Goal: Task Accomplishment & Management: Manage account settings

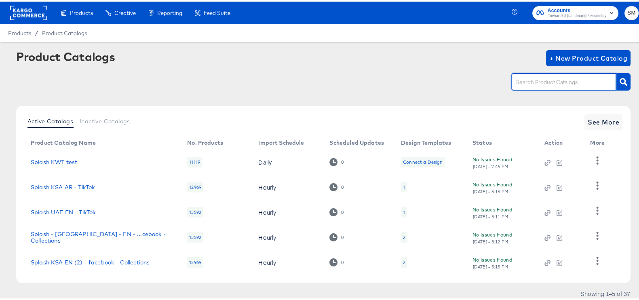
click at [587, 76] on input "text" at bounding box center [558, 80] width 86 height 9
type input "kwt"
click at [620, 80] on icon "button" at bounding box center [624, 80] width 8 height 8
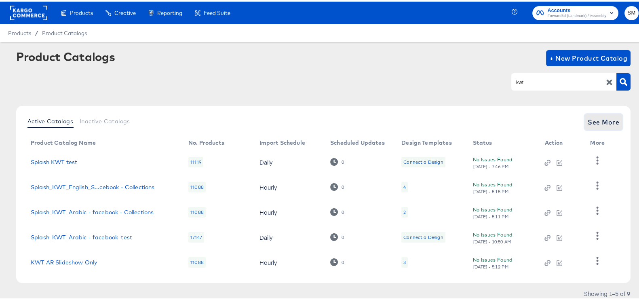
click at [593, 125] on span "See More" at bounding box center [604, 120] width 32 height 11
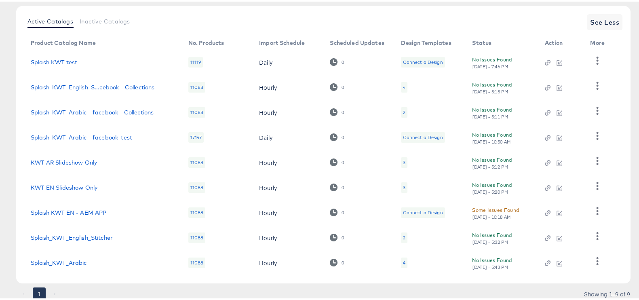
scroll to position [101, 0]
click at [103, 237] on link "Splash_KWT_English_Stitcher" at bounding box center [72, 235] width 82 height 6
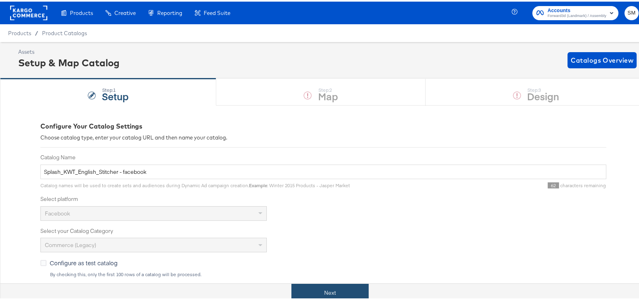
click at [340, 286] on button "Next" at bounding box center [330, 291] width 77 height 18
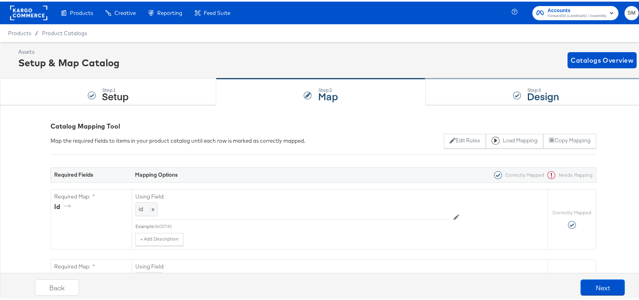
click at [533, 82] on div "Step: 3 Design" at bounding box center [536, 90] width 221 height 27
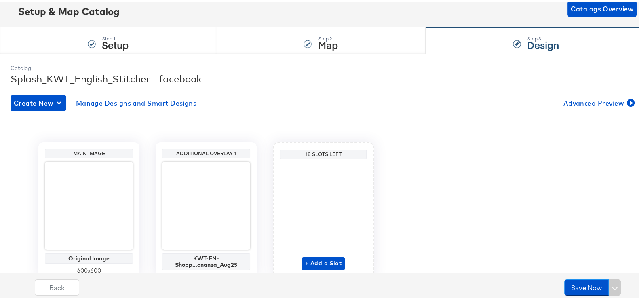
scroll to position [85, 0]
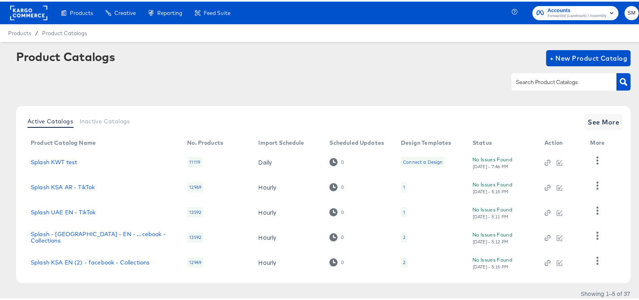
click at [550, 5] on span "Accounts" at bounding box center [577, 9] width 59 height 8
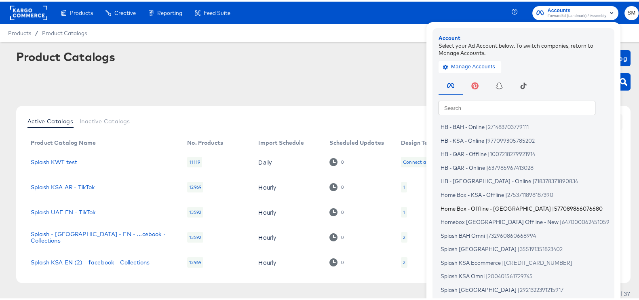
scroll to position [49, 0]
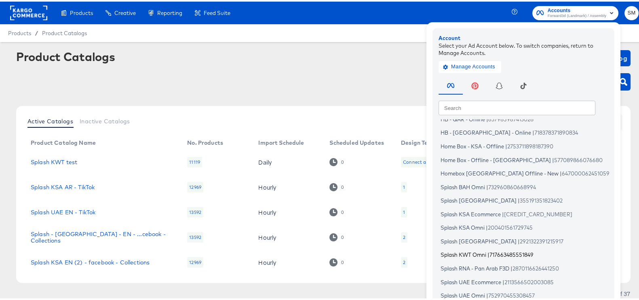
click at [493, 248] on li "Splash KWT Omni | 717663485551849" at bounding box center [526, 254] width 174 height 12
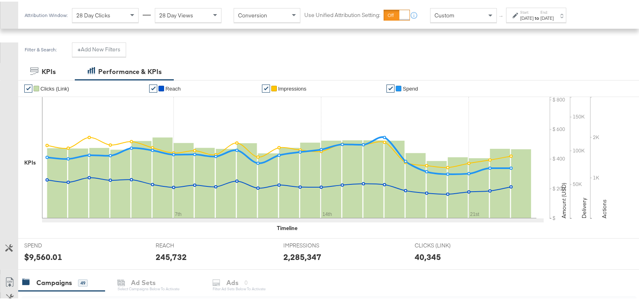
scroll to position [303, 0]
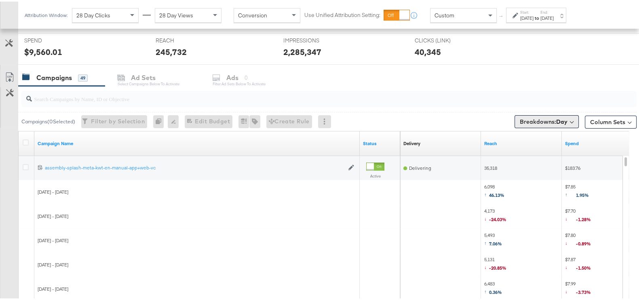
click at [543, 115] on button "Breakdowns: Day" at bounding box center [547, 120] width 64 height 13
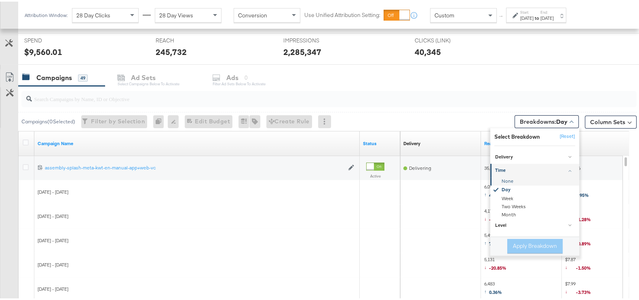
click at [511, 181] on div "None" at bounding box center [536, 180] width 88 height 8
click at [524, 241] on button "Apply Breakdown" at bounding box center [535, 244] width 55 height 15
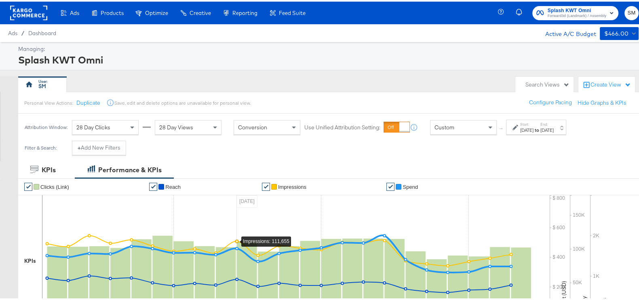
scroll to position [353, 0]
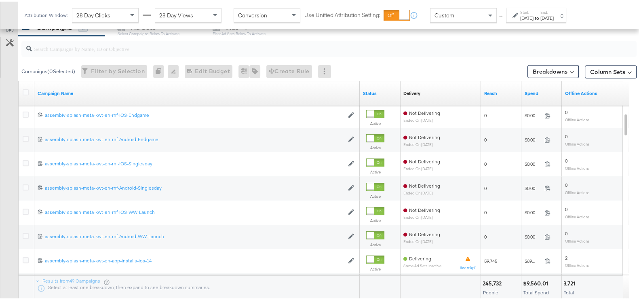
click at [421, 90] on div "Delivery Sorting Unavailable" at bounding box center [440, 91] width 81 height 13
click at [414, 90] on div "Delivery" at bounding box center [412, 92] width 17 height 6
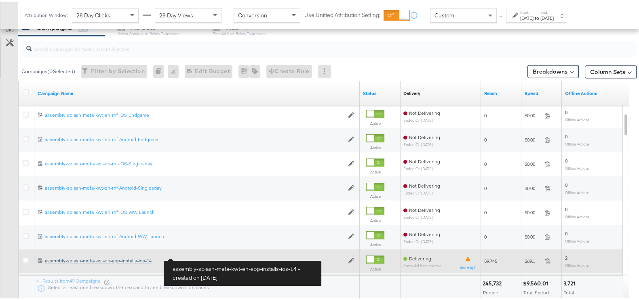
click at [117, 257] on div "assembly-splash-meta-kwt-en-app-installs-ios-14 assembly-splash-meta-kwt-en-app…" at bounding box center [194, 259] width 299 height 6
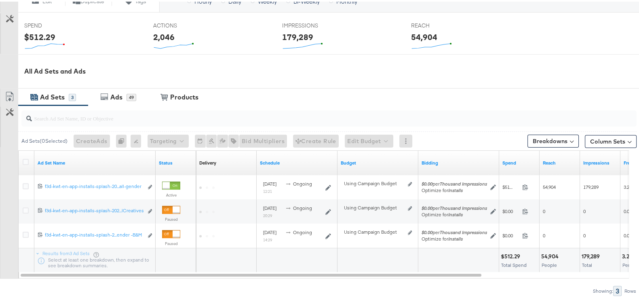
scroll to position [336, 0]
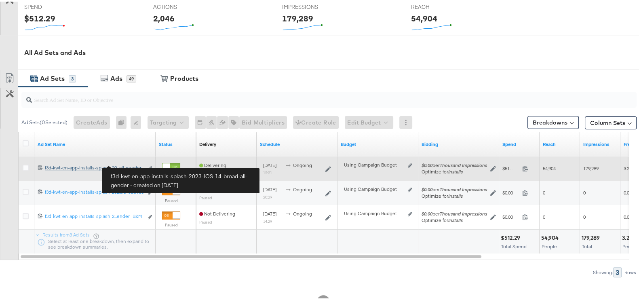
click at [132, 163] on div "f3d-kwt-en-app-installs-splash-2023-IOS-14-broad-all-gender f3d-kwt-en-app-inst…" at bounding box center [94, 166] width 98 height 6
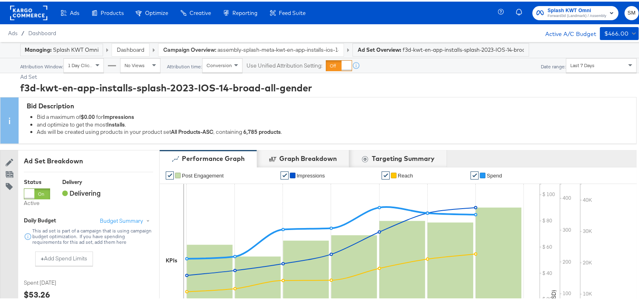
scroll to position [369, 0]
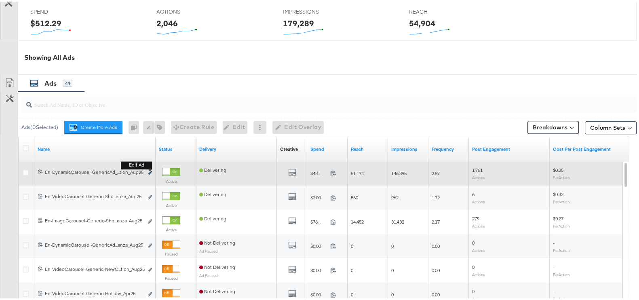
click at [149, 169] on icon "link" at bounding box center [150, 171] width 4 height 4
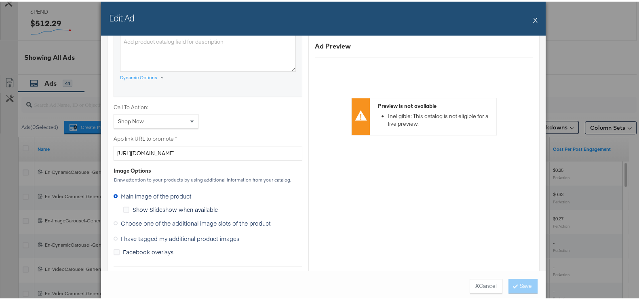
scroll to position [556, 0]
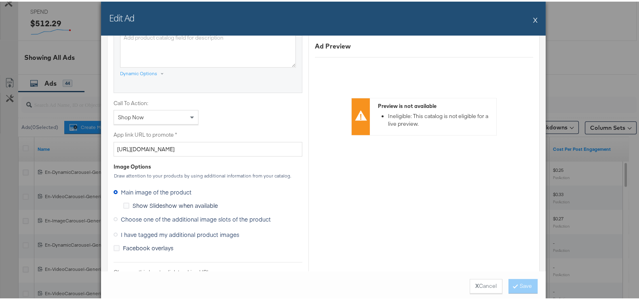
click at [534, 17] on button "X" at bounding box center [535, 18] width 4 height 16
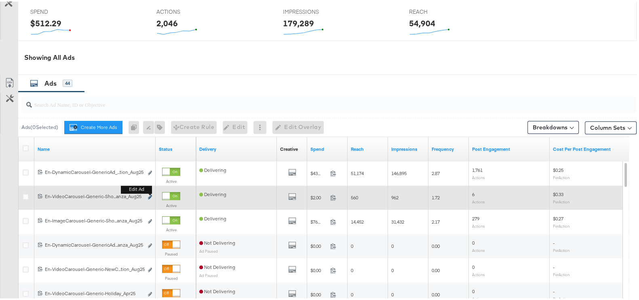
click at [149, 195] on icon "link" at bounding box center [150, 195] width 4 height 4
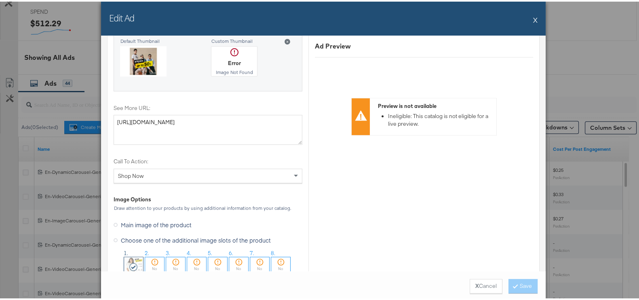
scroll to position [847, 0]
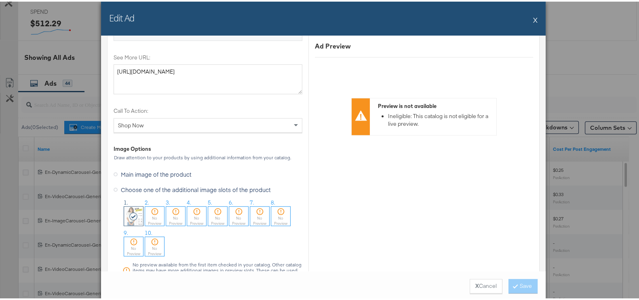
click at [152, 209] on icon at bounding box center [155, 210] width 8 height 8
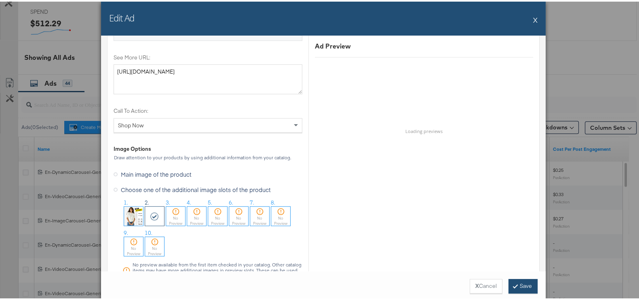
click at [519, 283] on button "Save" at bounding box center [523, 284] width 29 height 15
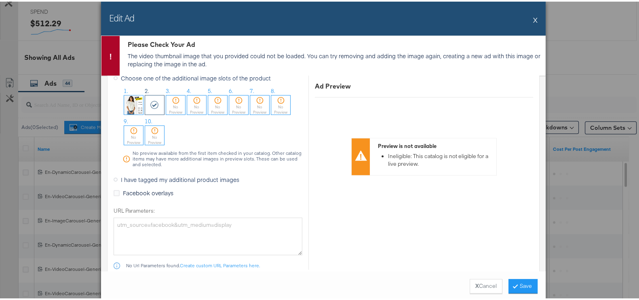
scroll to position [948, 0]
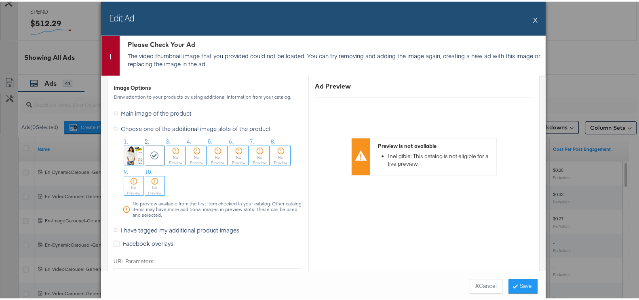
click at [151, 109] on span "Main image of the product" at bounding box center [156, 112] width 71 height 8
click at [0, 0] on input "Main image of the product" at bounding box center [0, 0] width 0 height 0
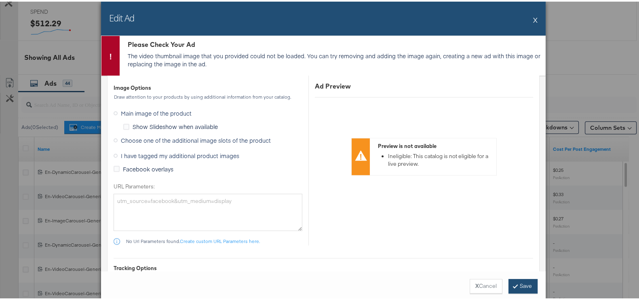
click at [509, 280] on button "Save" at bounding box center [523, 284] width 29 height 15
click at [509, 288] on button "Save" at bounding box center [523, 284] width 29 height 15
click at [512, 280] on button "Save" at bounding box center [523, 284] width 29 height 15
click at [476, 287] on strong "X" at bounding box center [478, 285] width 4 height 8
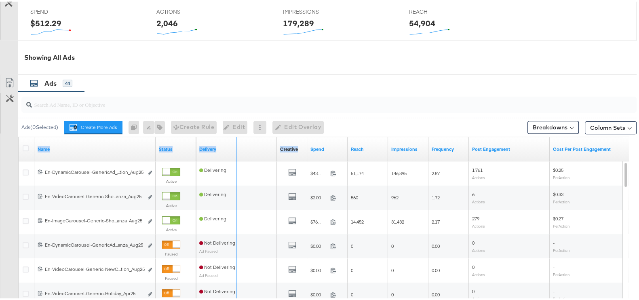
drag, startPoint x: 154, startPoint y: 145, endPoint x: 308, endPoint y: 141, distance: 154.1
click at [19, 135] on div "Name Status Delivery Creative Sorting Unavailable Spend Reach Impressions Frequ…" at bounding box center [19, 135] width 0 height 0
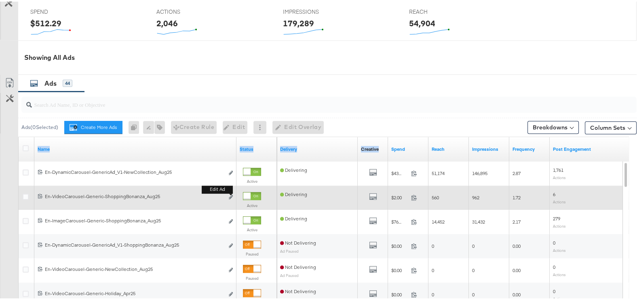
click at [231, 198] on button "Edit ad" at bounding box center [231, 196] width 5 height 8
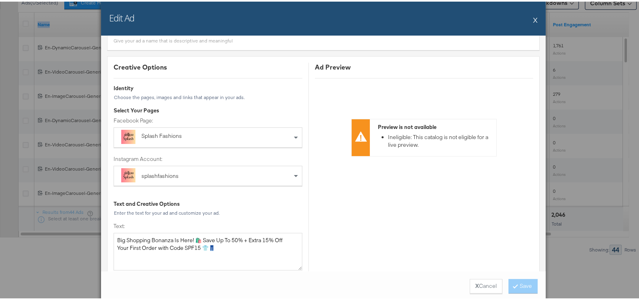
scroll to position [495, 0]
click at [533, 18] on button "X" at bounding box center [535, 18] width 4 height 16
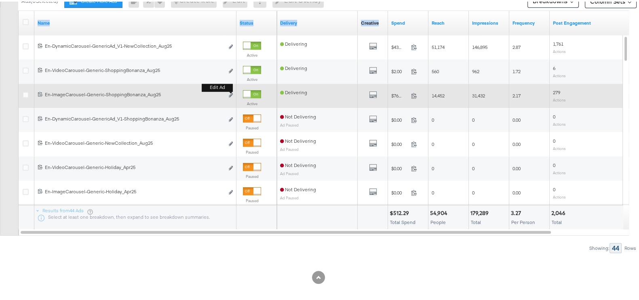
click at [233, 90] on b "Edit ad" at bounding box center [217, 86] width 31 height 8
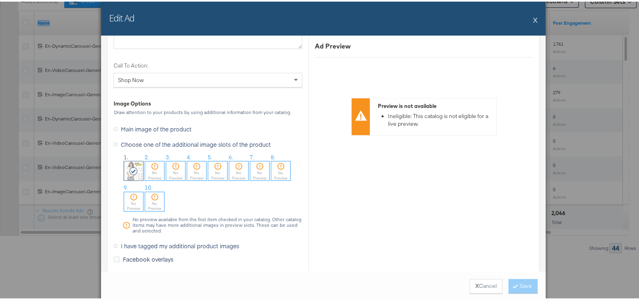
scroll to position [859, 0]
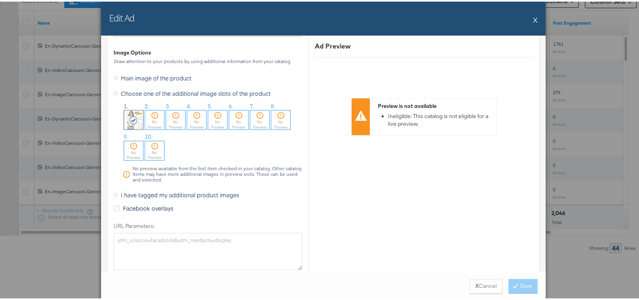
click at [154, 74] on span "Main image of the product" at bounding box center [156, 76] width 71 height 8
click at [0, 0] on input "Main image of the product" at bounding box center [0, 0] width 0 height 0
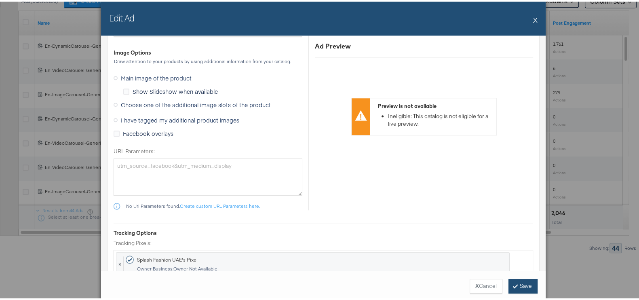
click at [509, 281] on button "Save" at bounding box center [523, 284] width 29 height 15
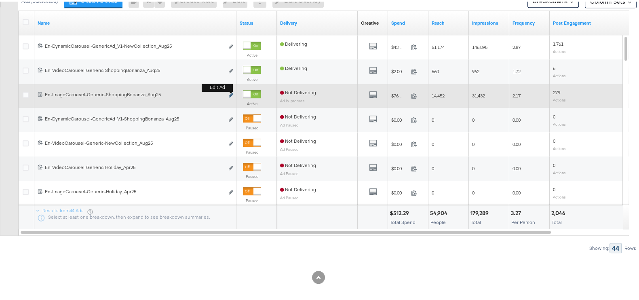
click at [230, 95] on icon "link" at bounding box center [231, 93] width 4 height 4
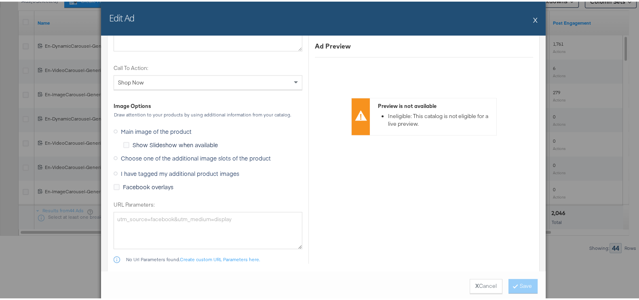
scroll to position [808, 0]
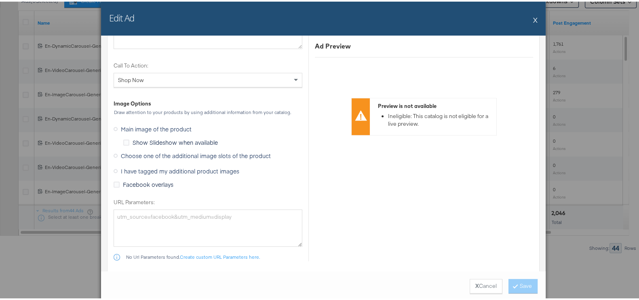
click at [533, 21] on button "X" at bounding box center [535, 18] width 4 height 16
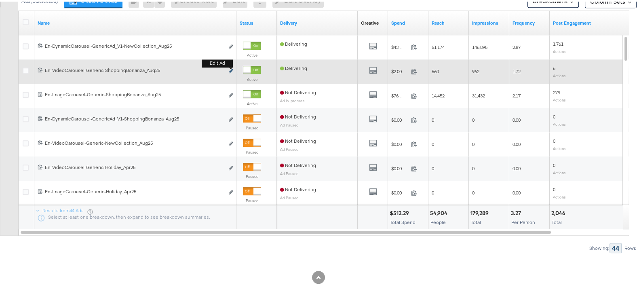
click at [232, 67] on button "Edit ad" at bounding box center [231, 70] width 5 height 8
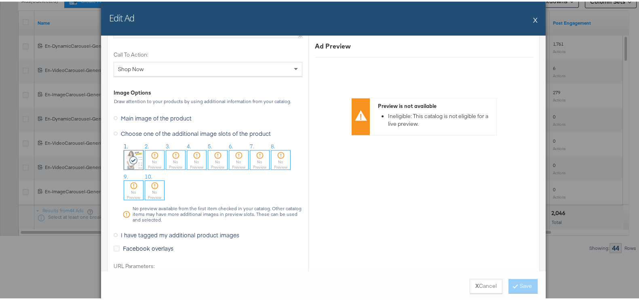
scroll to position [948, 0]
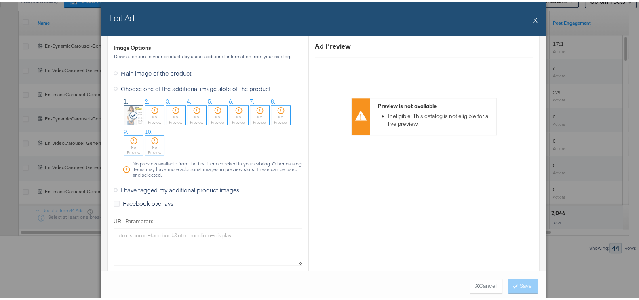
click at [154, 68] on span "Main image of the product" at bounding box center [156, 72] width 71 height 8
click at [0, 0] on input "Main image of the product" at bounding box center [0, 0] width 0 height 0
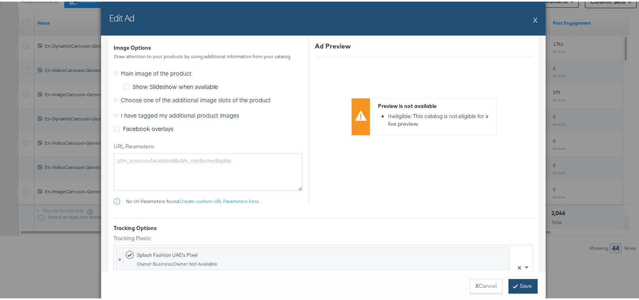
click at [523, 286] on button "Save" at bounding box center [523, 284] width 29 height 15
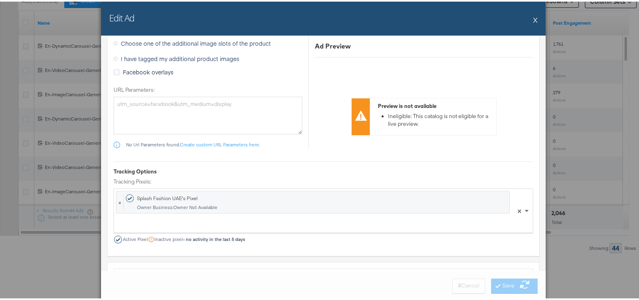
scroll to position [930, 0]
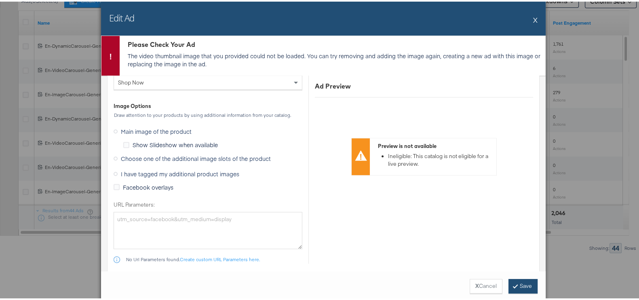
click at [515, 282] on button "Save" at bounding box center [523, 284] width 29 height 15
click at [477, 284] on button "X Cancel" at bounding box center [486, 284] width 33 height 15
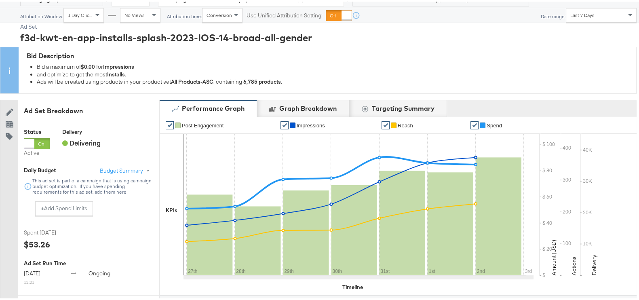
scroll to position [0, 0]
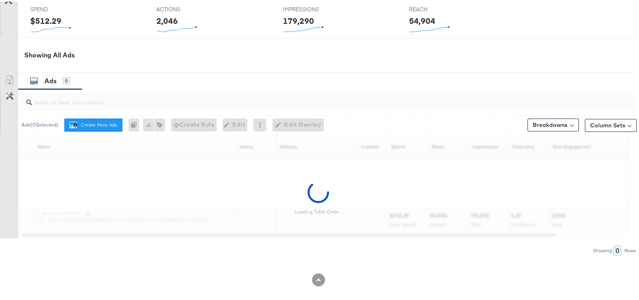
scroll to position [374, 0]
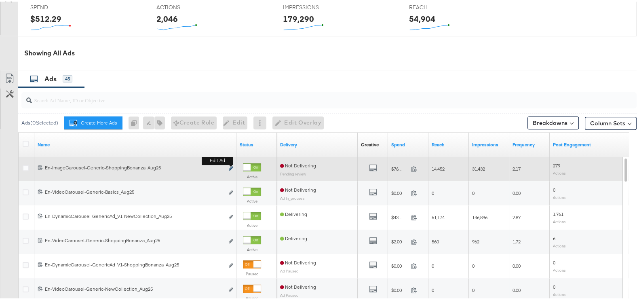
click at [232, 165] on icon "link" at bounding box center [231, 167] width 4 height 4
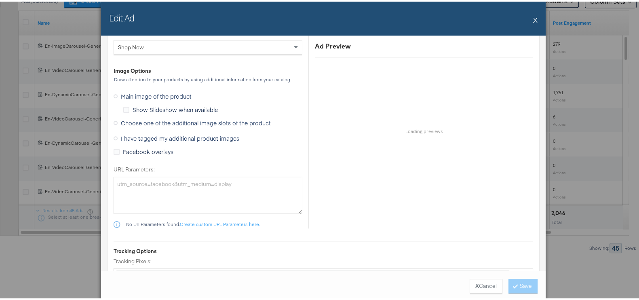
scroll to position [859, 0]
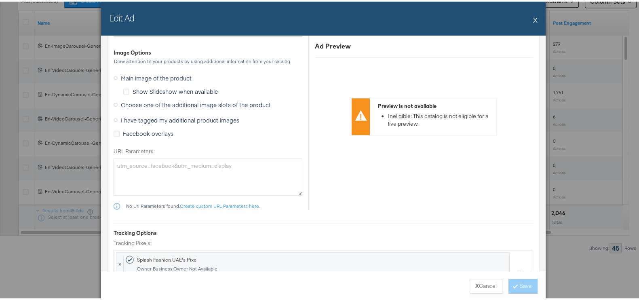
click at [533, 20] on button "X" at bounding box center [535, 18] width 4 height 16
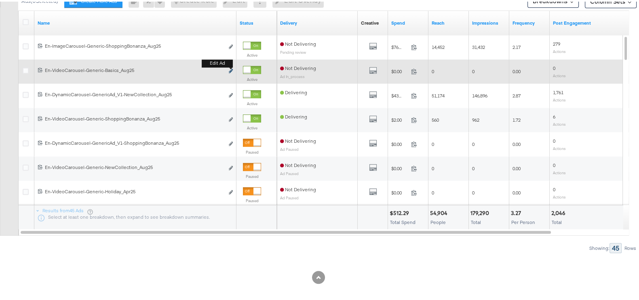
click at [229, 68] on icon "link" at bounding box center [231, 69] width 4 height 4
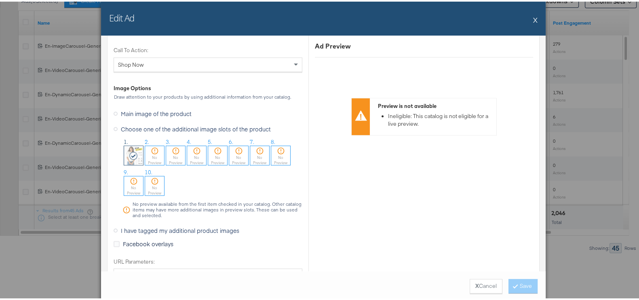
scroll to position [910, 0]
click at [132, 110] on span "Main image of the product" at bounding box center [156, 110] width 71 height 8
click at [0, 0] on input "Main image of the product" at bounding box center [0, 0] width 0 height 0
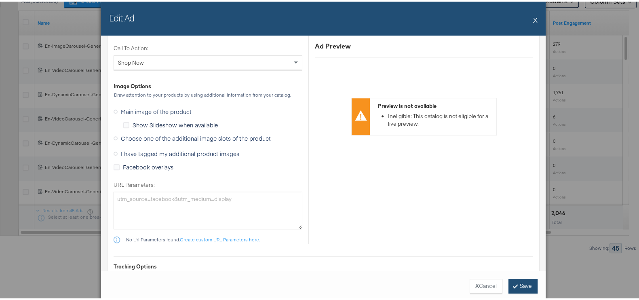
click at [530, 286] on button "Save" at bounding box center [523, 284] width 29 height 15
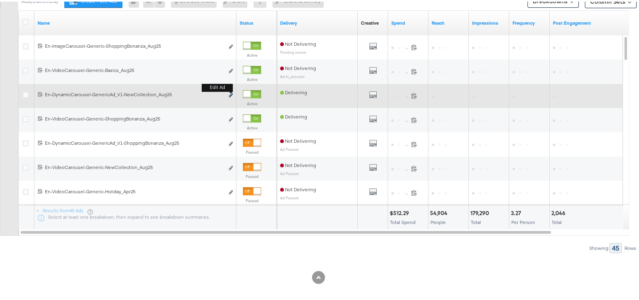
click at [230, 93] on icon "link" at bounding box center [231, 93] width 4 height 4
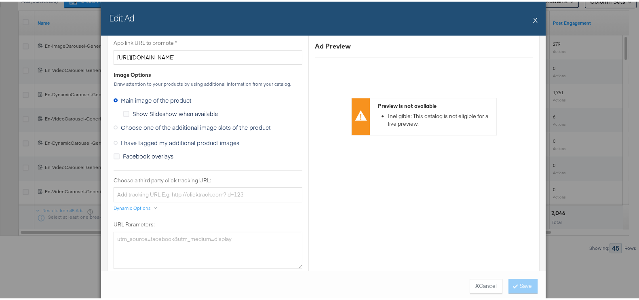
scroll to position [618, 0]
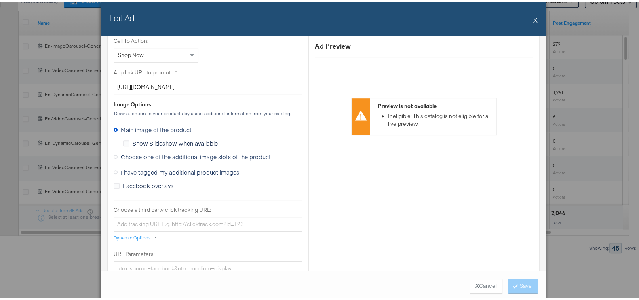
click at [533, 18] on button "X" at bounding box center [535, 18] width 4 height 16
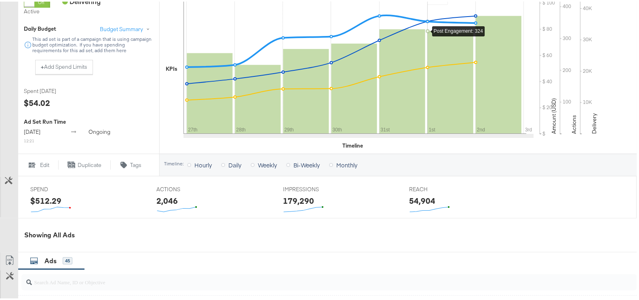
scroll to position [0, 0]
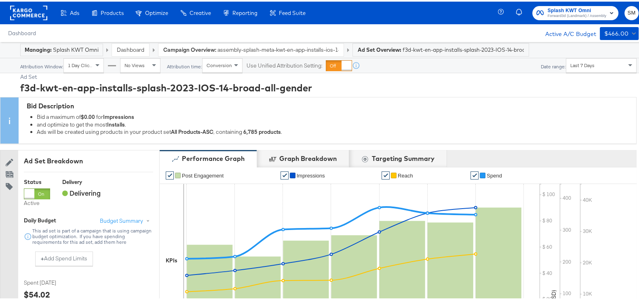
click at [574, 11] on span "Splash KWT Omni" at bounding box center [577, 9] width 59 height 8
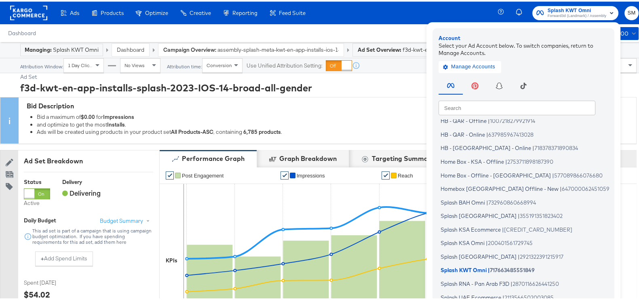
scroll to position [49, 0]
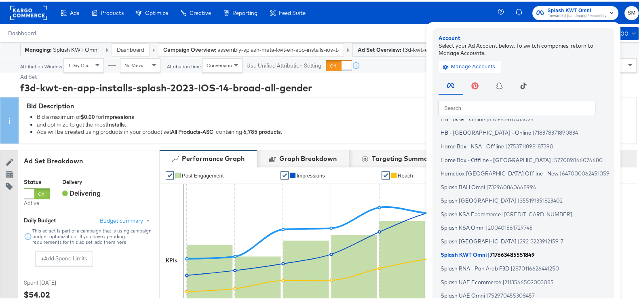
click at [475, 251] on span "Splash KWT Omni" at bounding box center [464, 253] width 46 height 6
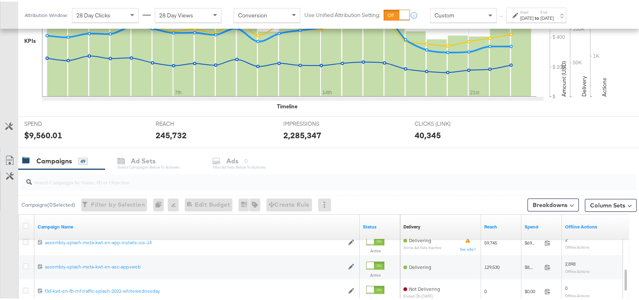
scroll to position [289, 0]
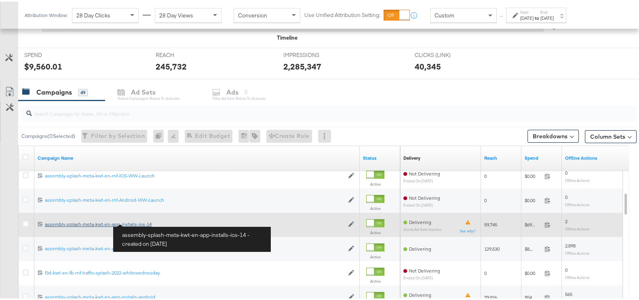
click at [144, 222] on div "assembly-splash-meta-kwt-en-app-installs-ios-14 assembly-splash-meta-kwt-en-app…" at bounding box center [194, 223] width 299 height 6
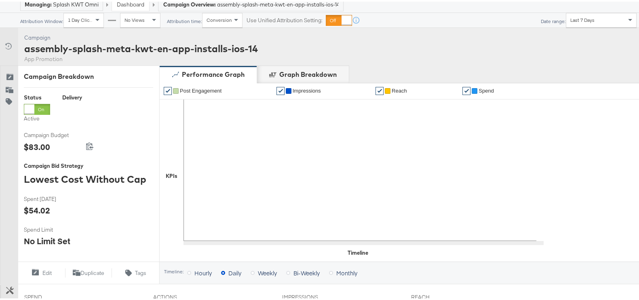
scroll to position [353, 0]
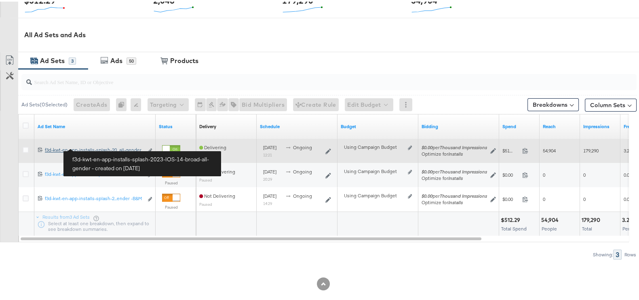
click at [133, 148] on div "f3d-kwt-en-app-installs-splash-2023-IOS-14-broad-all-gender f3d-kwt-en-app-inst…" at bounding box center [94, 148] width 98 height 6
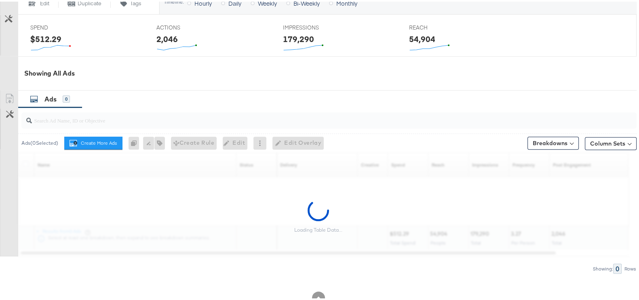
scroll to position [374, 0]
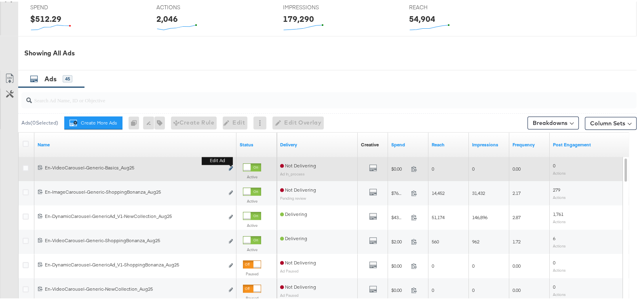
click at [229, 165] on icon "link" at bounding box center [231, 167] width 4 height 4
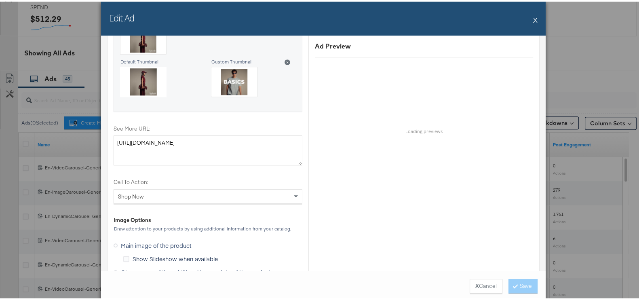
scroll to position [898, 0]
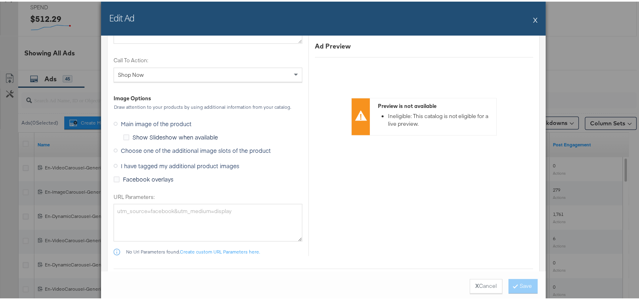
click at [533, 15] on button "X" at bounding box center [535, 18] width 4 height 16
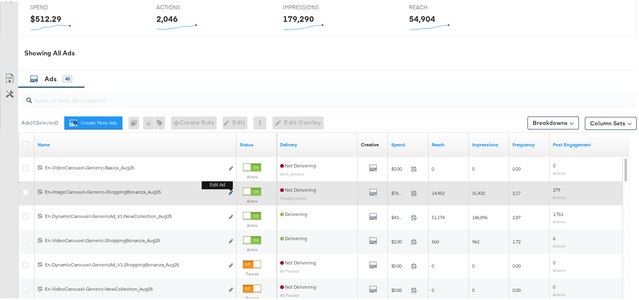
click at [230, 189] on icon "link" at bounding box center [231, 191] width 4 height 4
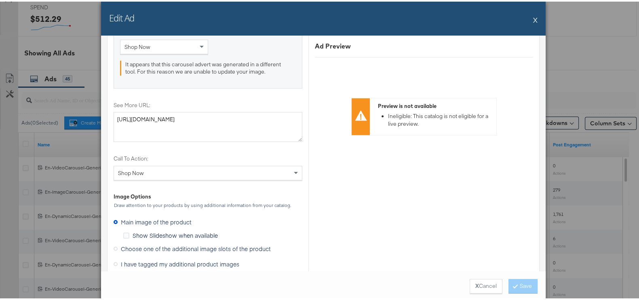
scroll to position [746, 0]
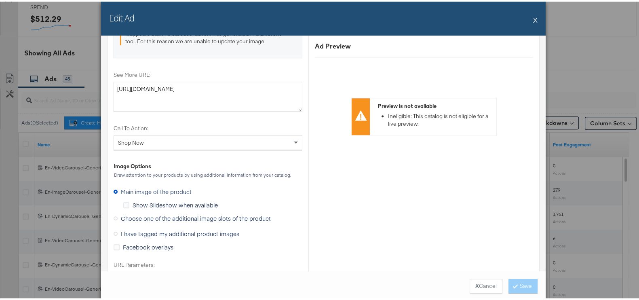
click at [533, 16] on button "X" at bounding box center [535, 18] width 4 height 16
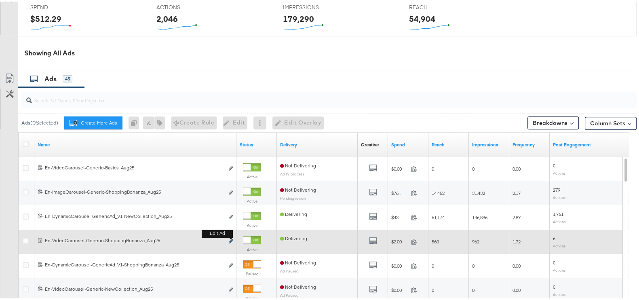
click at [231, 237] on icon "link" at bounding box center [231, 239] width 4 height 4
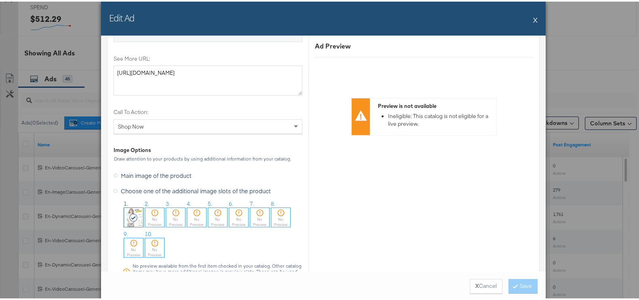
scroll to position [859, 0]
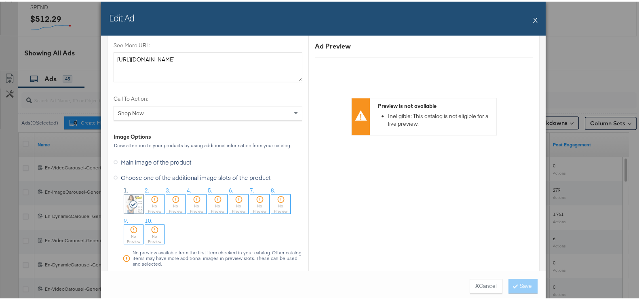
click at [139, 161] on span "Main image of the product" at bounding box center [156, 161] width 71 height 8
click at [0, 0] on input "Main image of the product" at bounding box center [0, 0] width 0 height 0
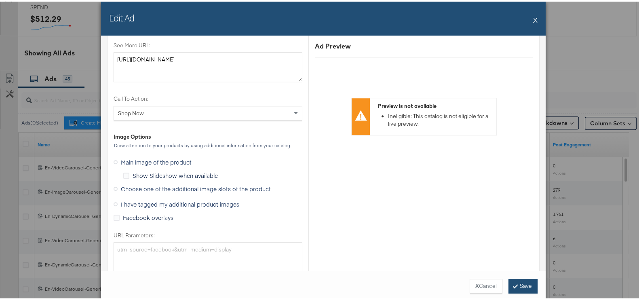
click at [522, 281] on button "Save" at bounding box center [523, 284] width 29 height 15
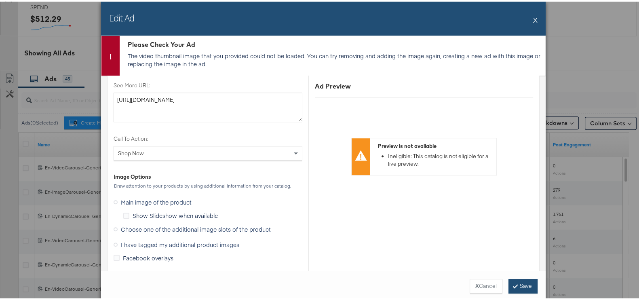
click at [521, 284] on button "Save" at bounding box center [523, 284] width 29 height 15
click at [524, 286] on button "Save" at bounding box center [523, 284] width 29 height 15
click at [529, 20] on div "Edit Ad X" at bounding box center [323, 17] width 445 height 34
click at [533, 17] on button "X" at bounding box center [535, 18] width 4 height 16
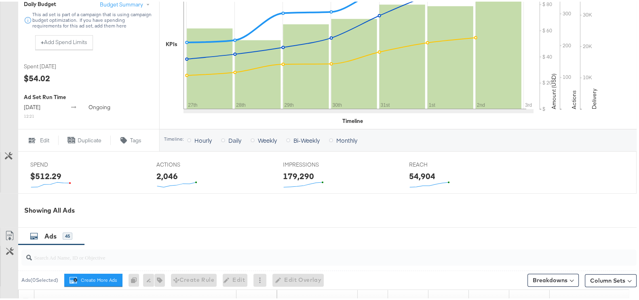
scroll to position [121, 0]
